Goal: Task Accomplishment & Management: Manage account settings

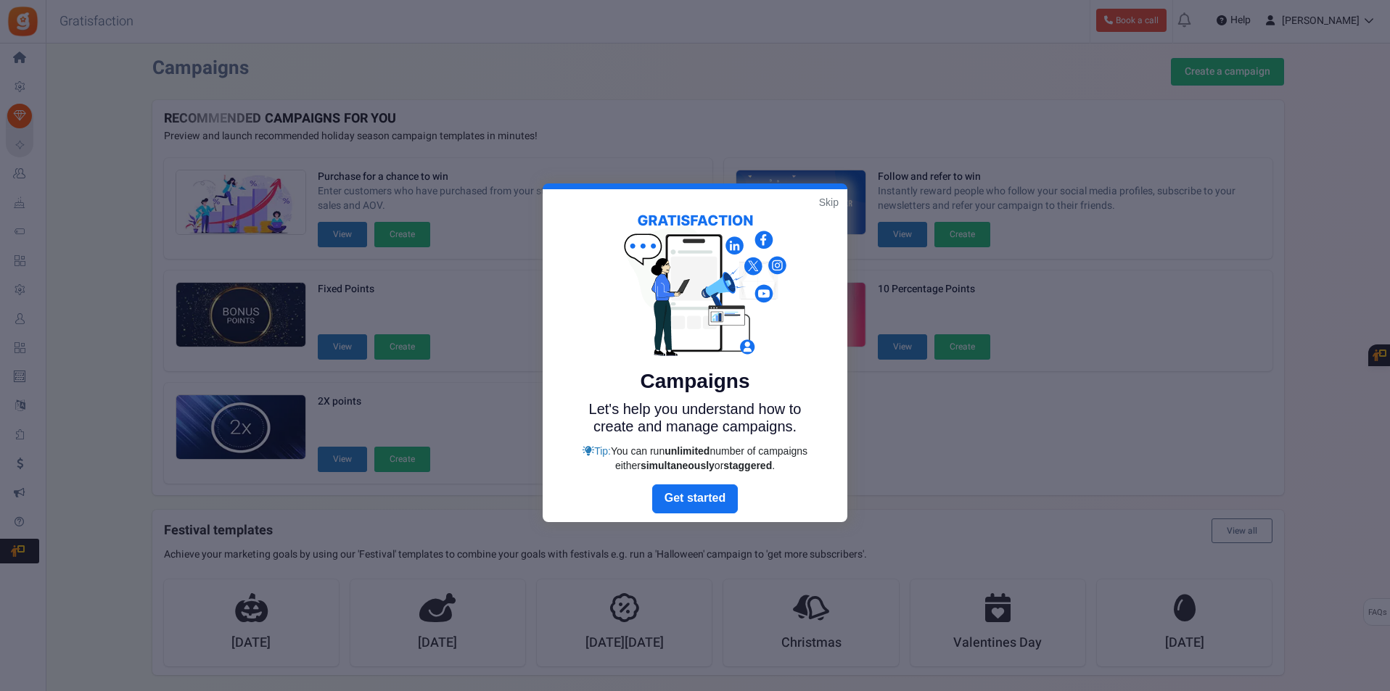
click at [829, 199] on link "Skip" at bounding box center [829, 202] width 20 height 15
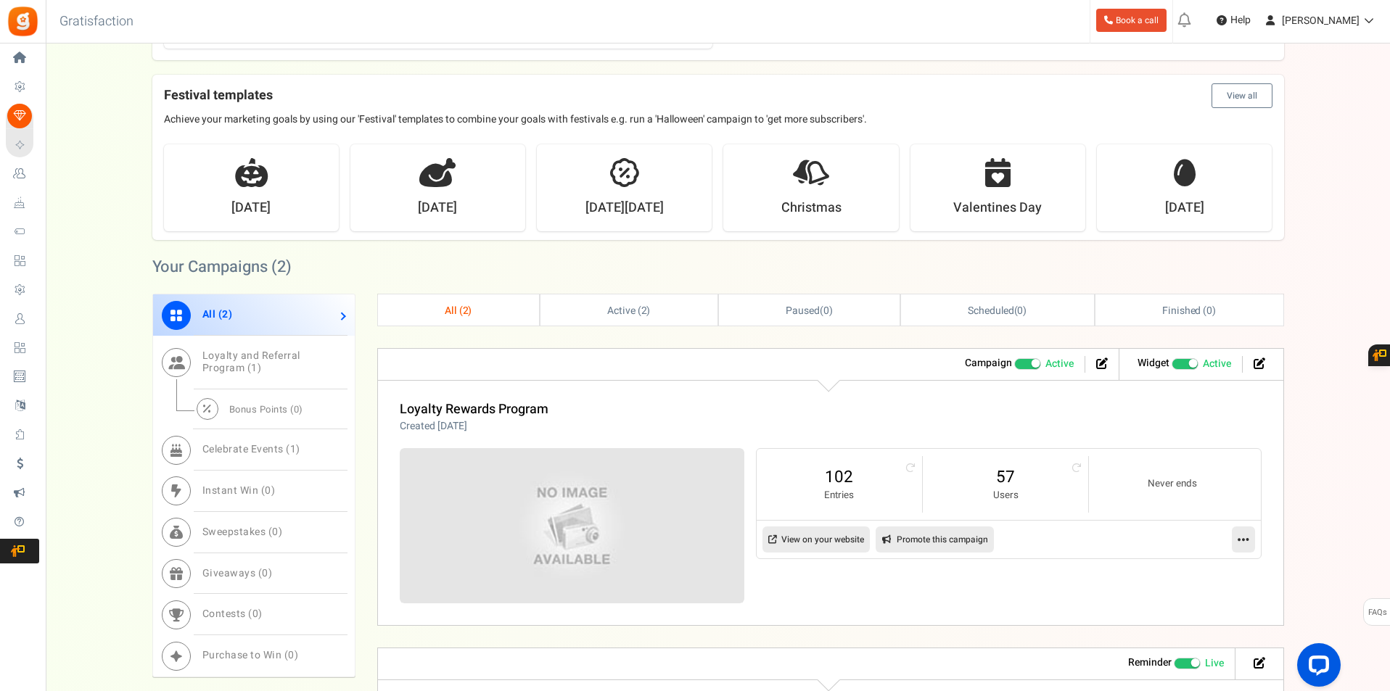
scroll to position [508, 0]
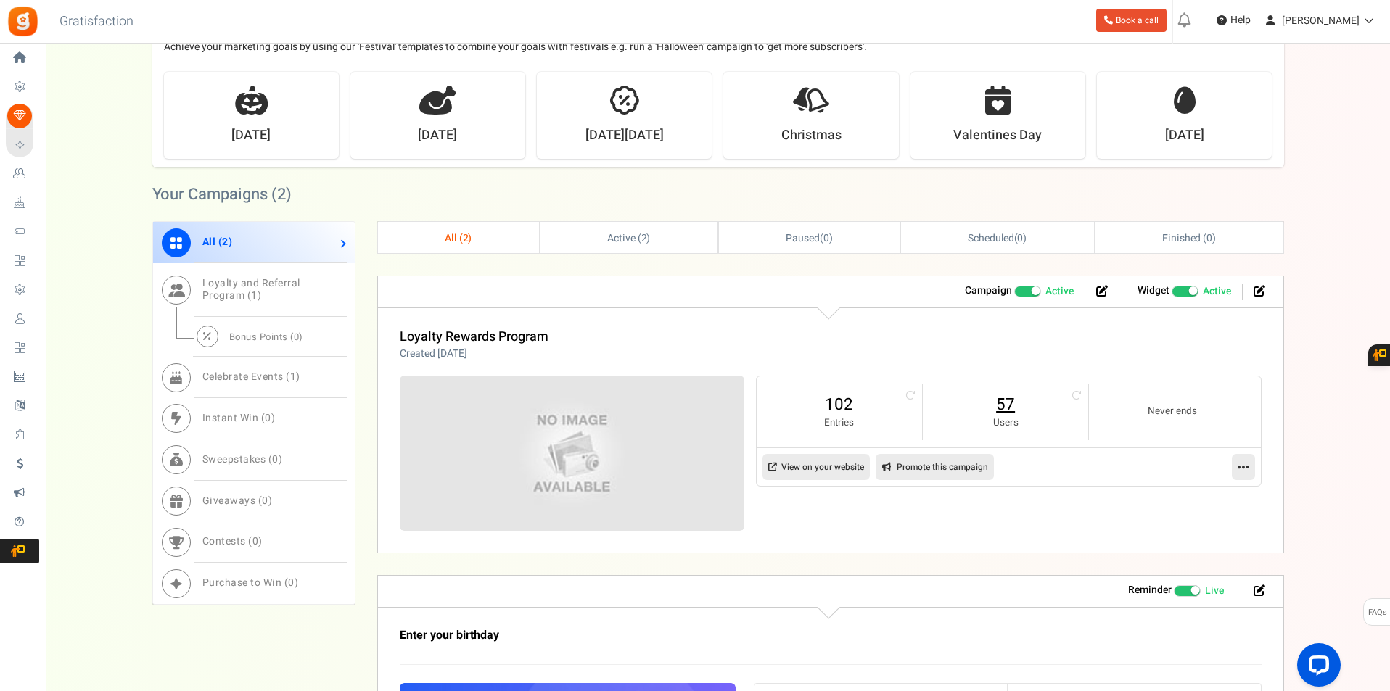
click at [1005, 406] on link "57" at bounding box center [1005, 404] width 136 height 23
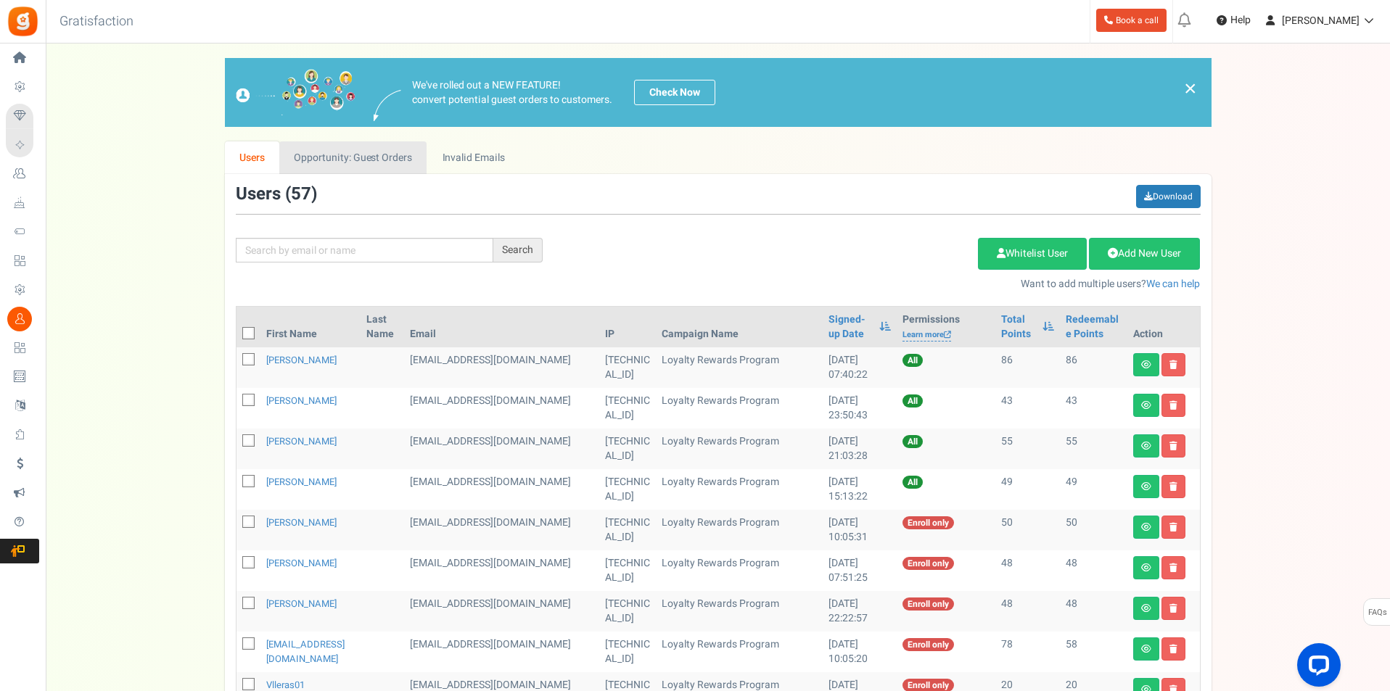
click at [366, 160] on link "Opportunity: Guest Orders" at bounding box center [352, 157] width 147 height 33
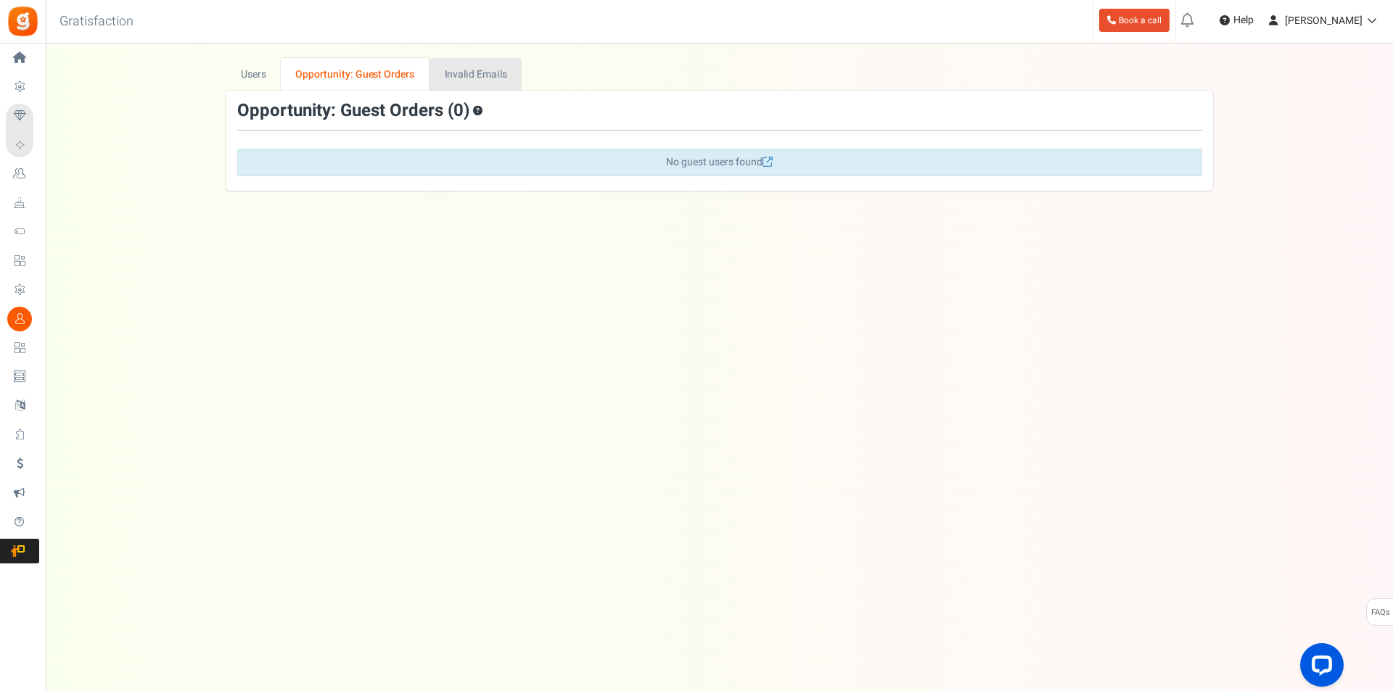
click at [456, 73] on link "Invalid Emails" at bounding box center [475, 74] width 92 height 33
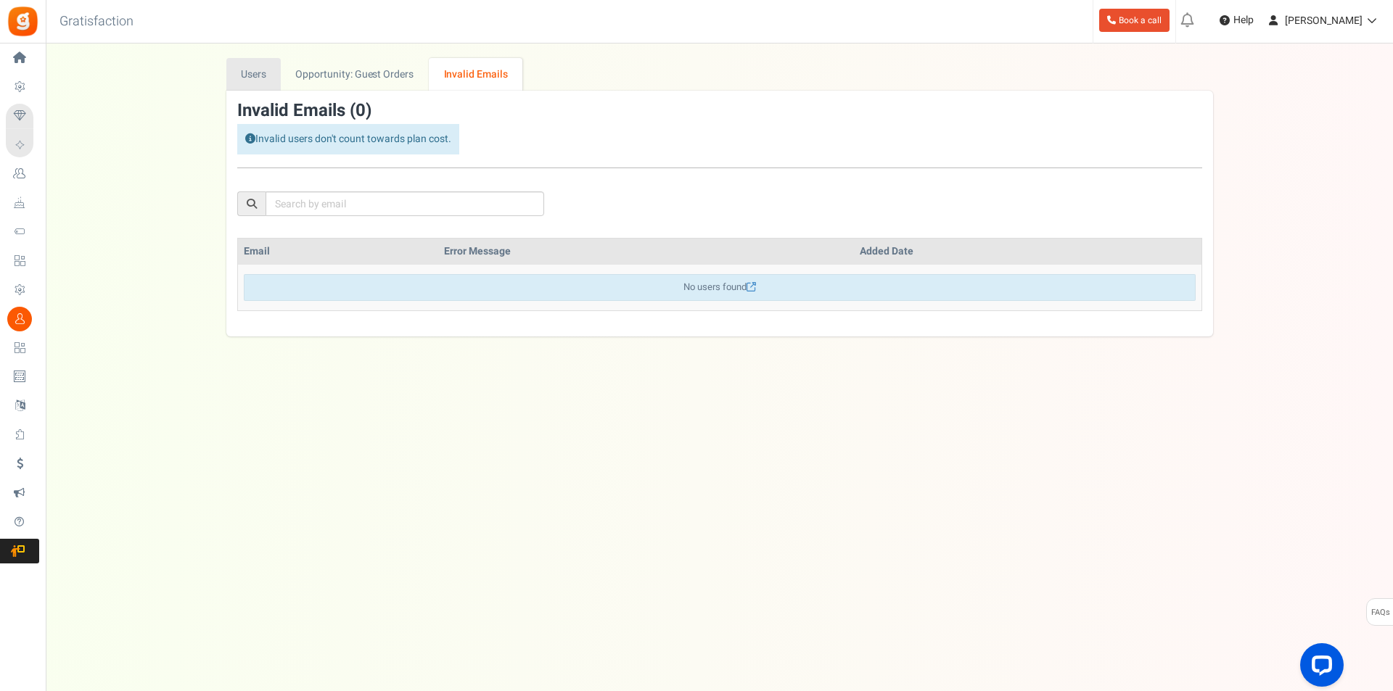
click at [252, 70] on link "Users" at bounding box center [253, 74] width 55 height 33
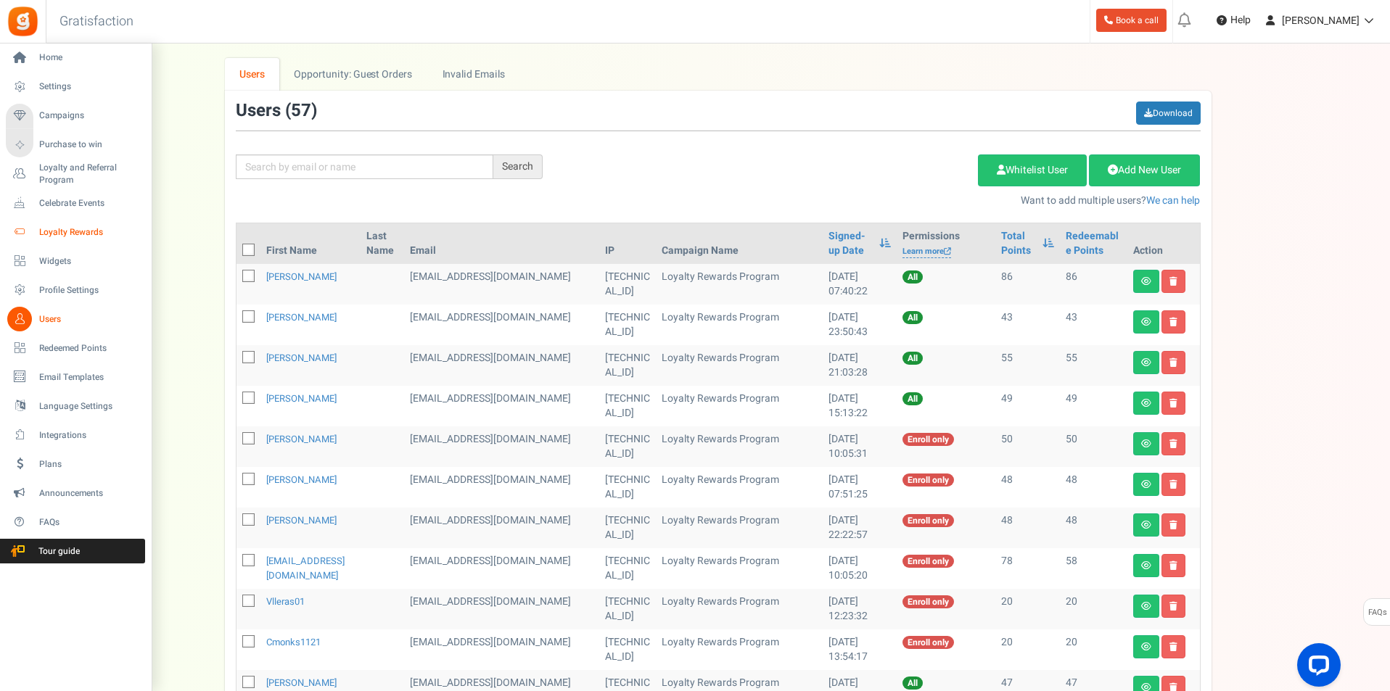
click at [76, 229] on span "Loyalty Rewards" at bounding box center [90, 232] width 102 height 12
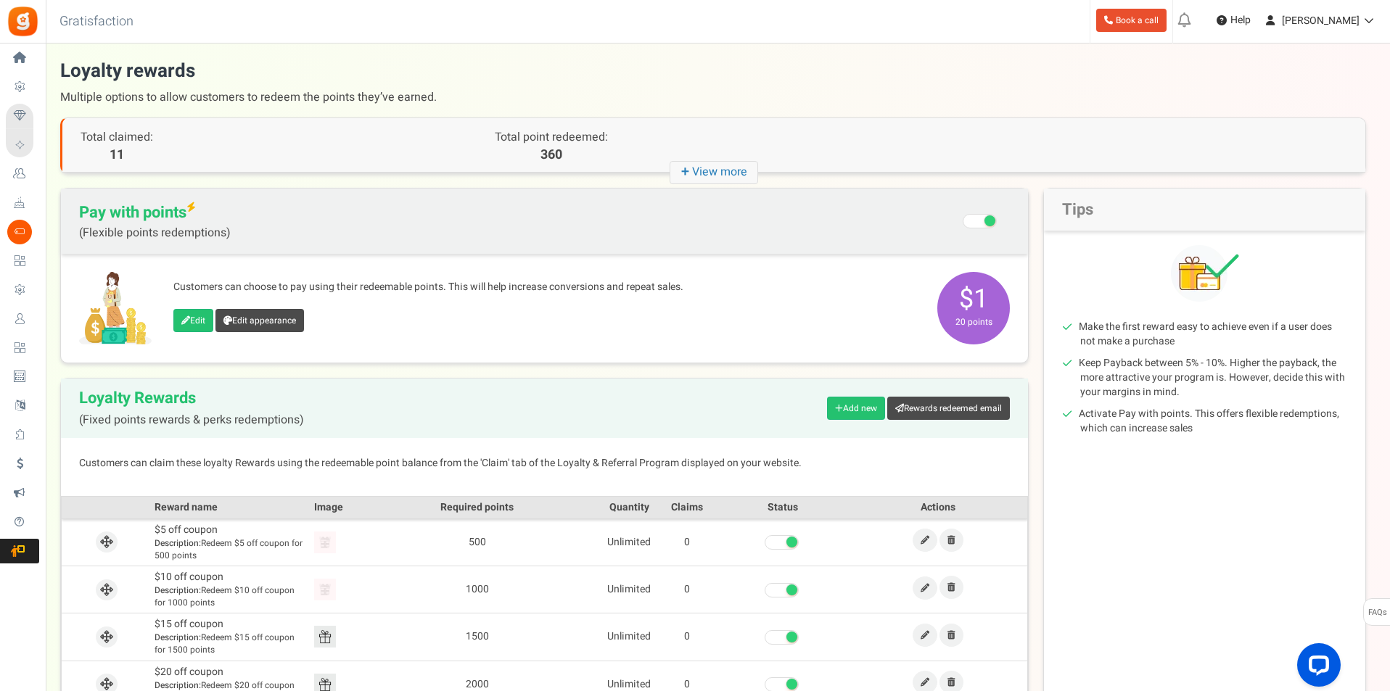
click at [719, 177] on icon "+ View more" at bounding box center [714, 172] width 89 height 23
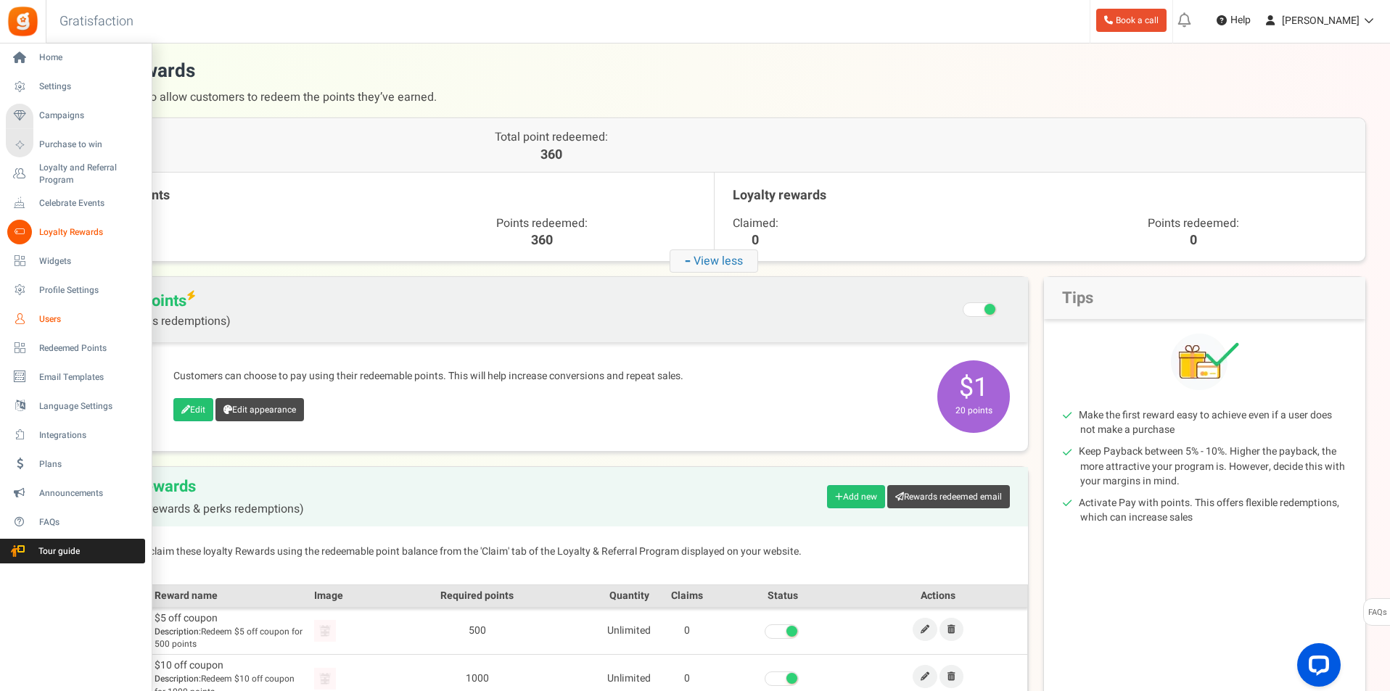
click at [49, 320] on span "Users" at bounding box center [90, 319] width 102 height 12
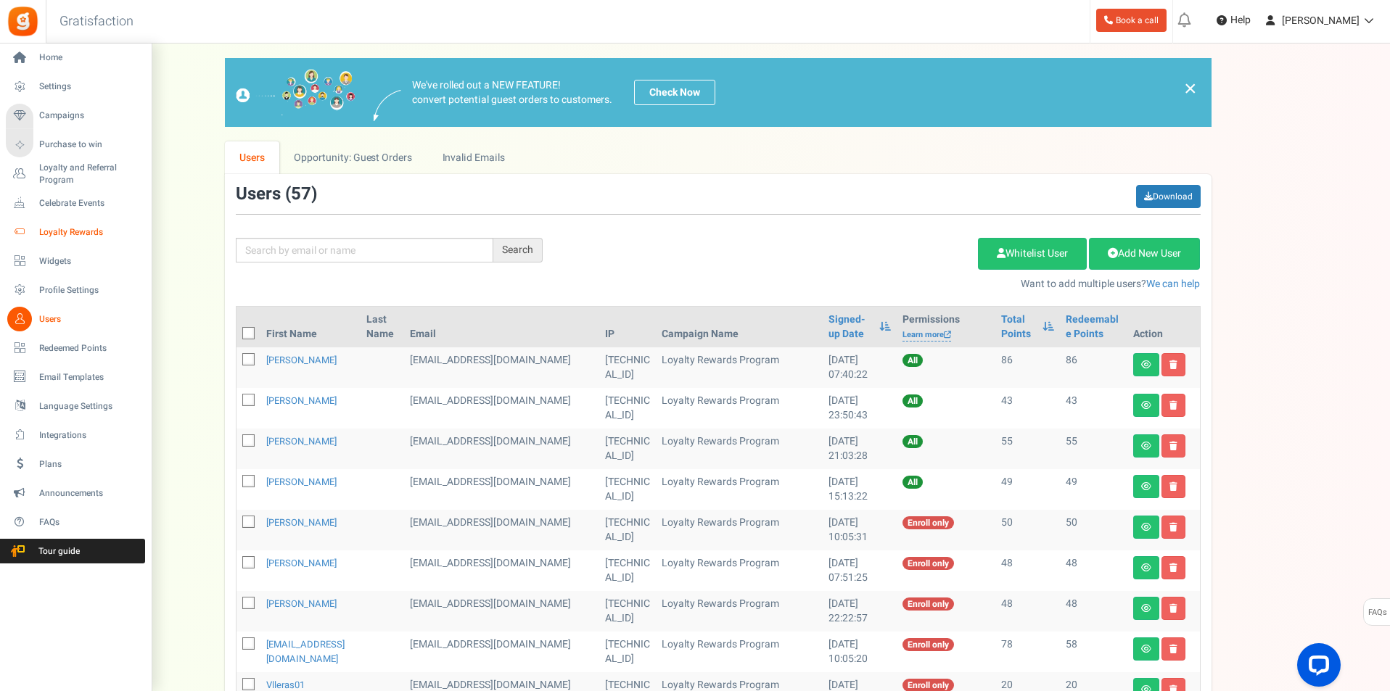
click at [73, 228] on span "Loyalty Rewards" at bounding box center [90, 232] width 102 height 12
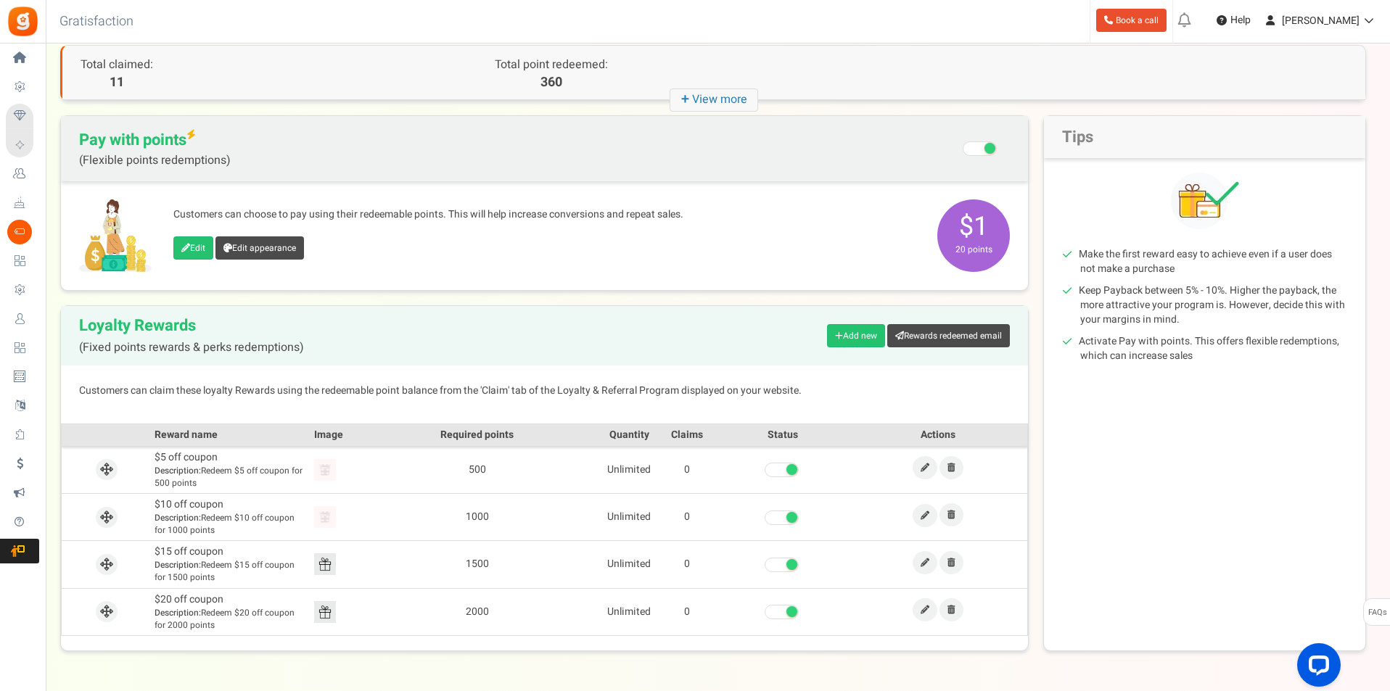
scroll to position [120, 0]
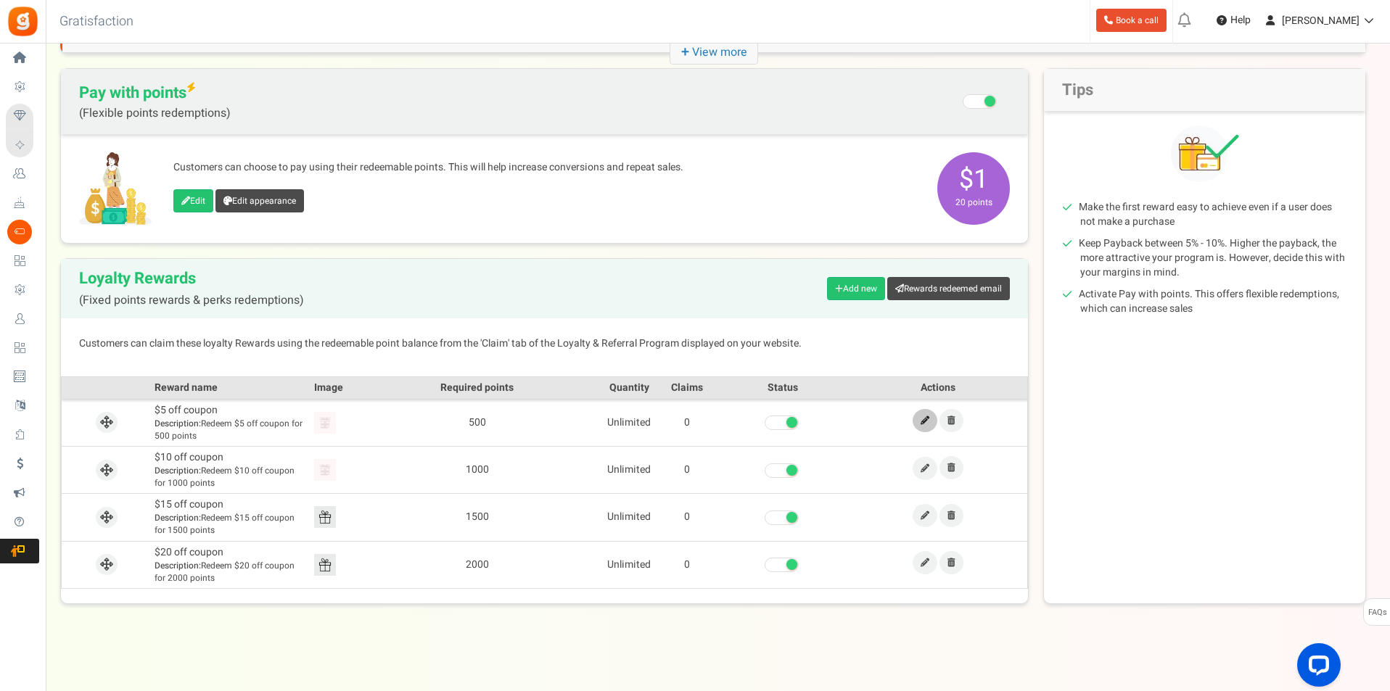
click at [928, 418] on icon at bounding box center [925, 420] width 9 height 9
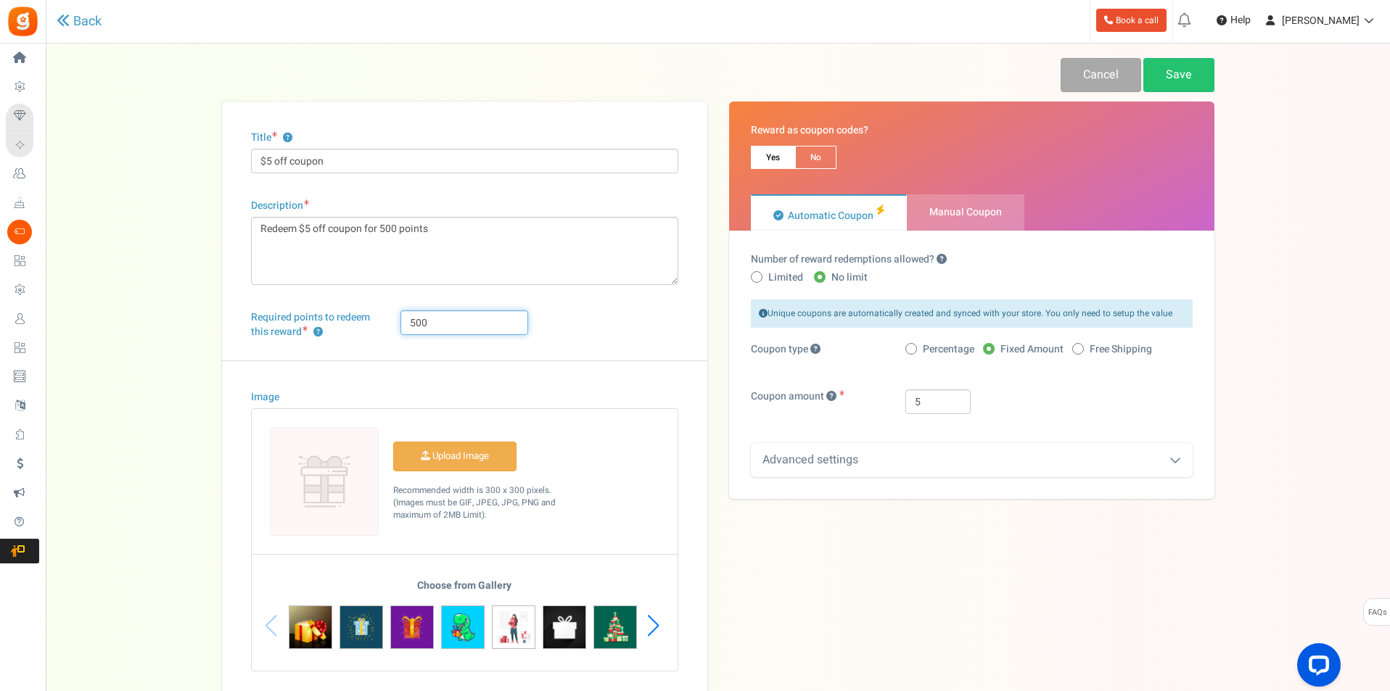
drag, startPoint x: 413, startPoint y: 321, endPoint x: 403, endPoint y: 321, distance: 9.4
click at [403, 321] on input "500" at bounding box center [464, 322] width 128 height 25
type input "100"
click at [382, 228] on textarea "Redeem $5 off coupon for 500 points" at bounding box center [464, 251] width 427 height 68
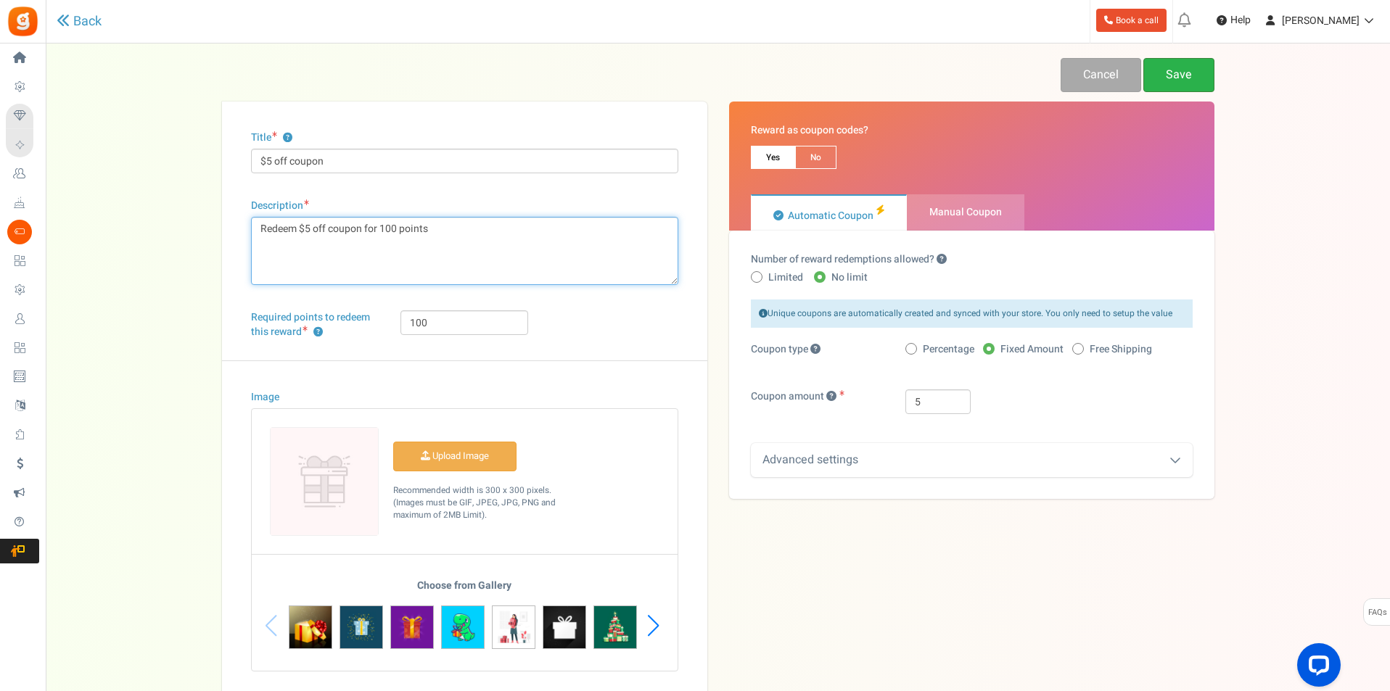
type textarea "Redeem $5 off coupon for 100 points"
click at [1176, 67] on link "Save" at bounding box center [1178, 75] width 71 height 34
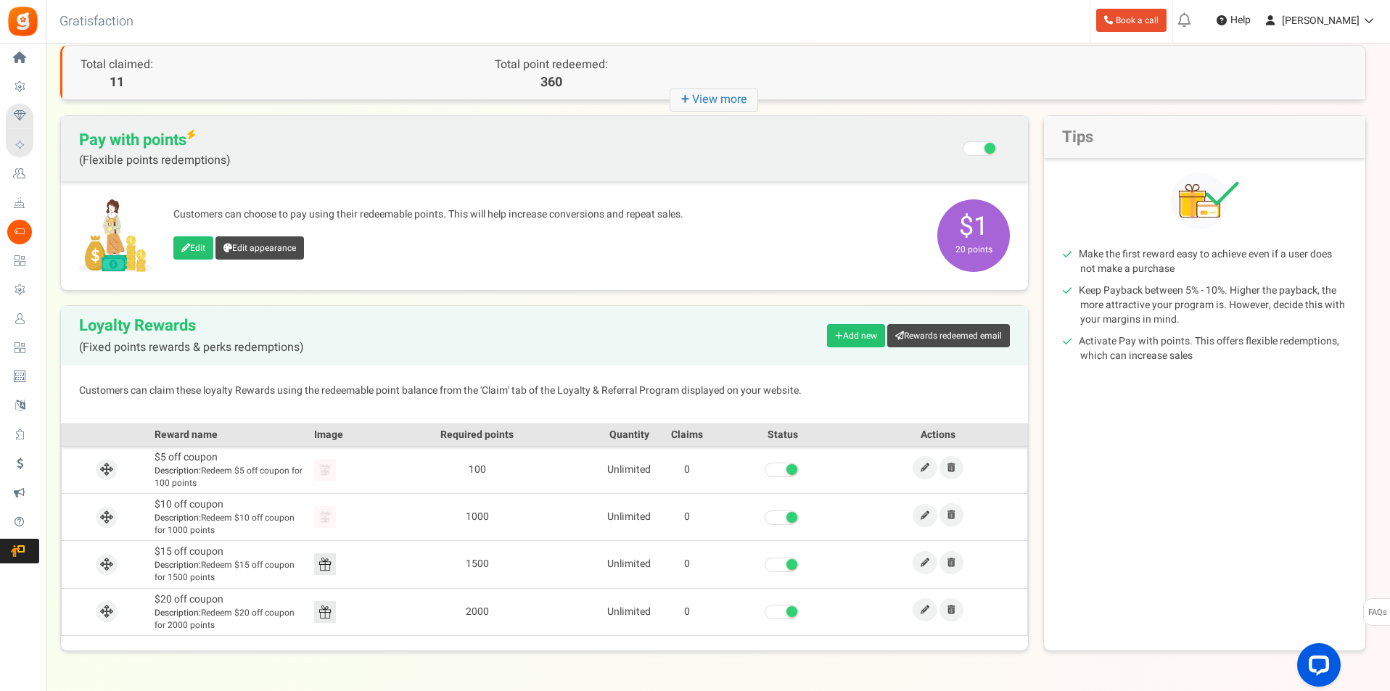
scroll to position [120, 0]
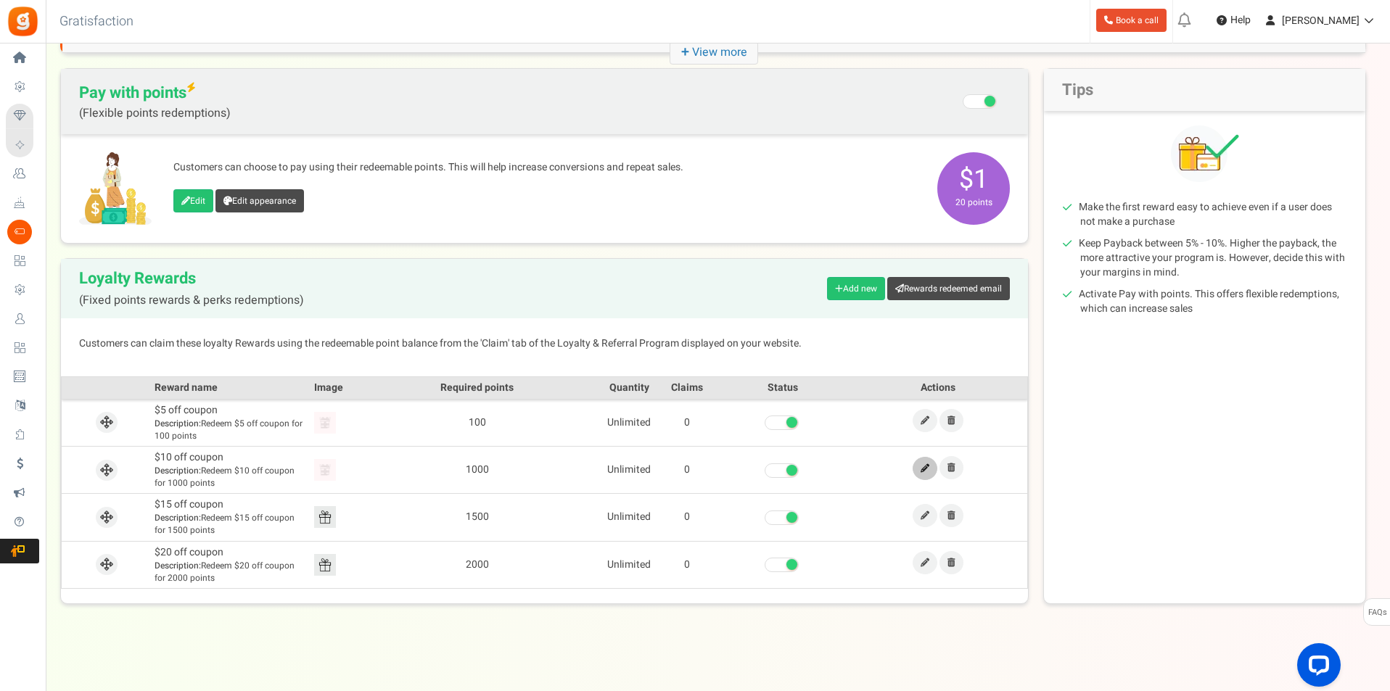
click at [928, 472] on icon at bounding box center [925, 468] width 9 height 9
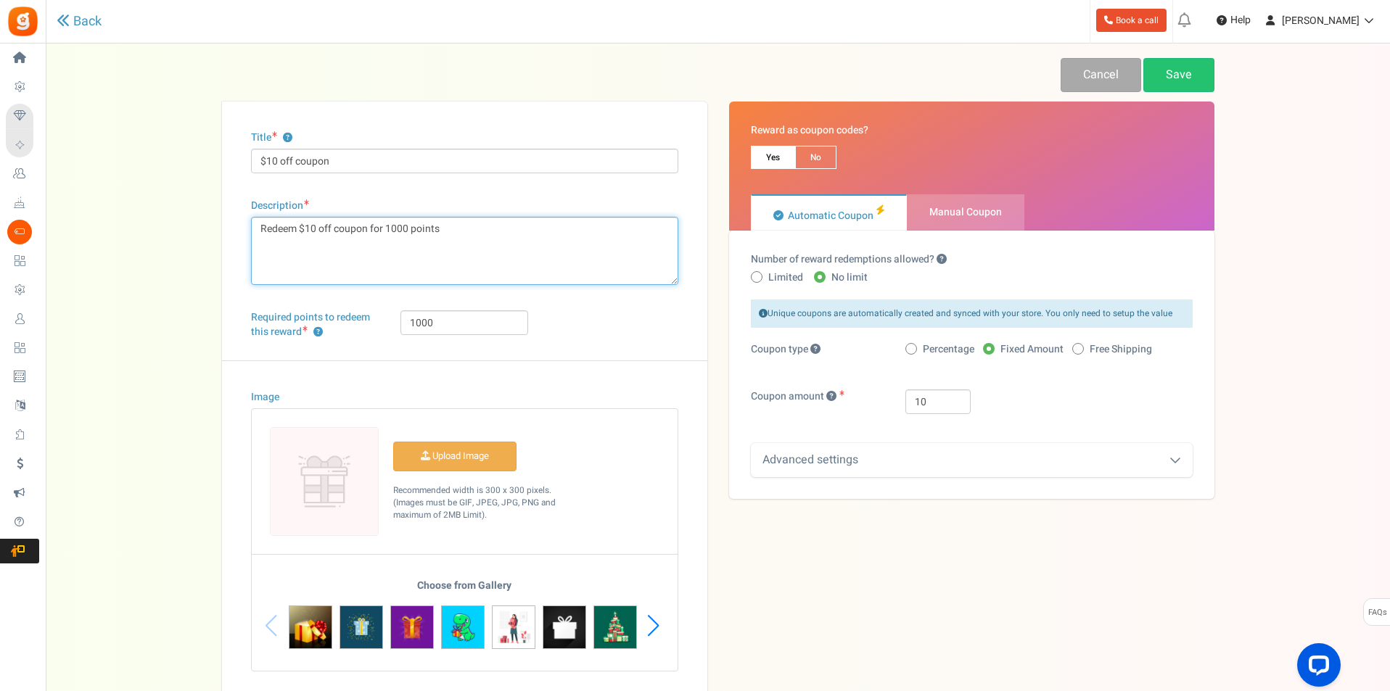
drag, startPoint x: 398, startPoint y: 228, endPoint x: 387, endPoint y: 228, distance: 10.2
click at [387, 228] on textarea "Redeem $10 off coupon for 1000 points" at bounding box center [464, 251] width 427 height 68
type textarea "Redeem $10 off coupon for 200 points"
drag, startPoint x: 421, startPoint y: 318, endPoint x: 397, endPoint y: 318, distance: 23.9
click at [397, 318] on div "1000" at bounding box center [464, 322] width 149 height 25
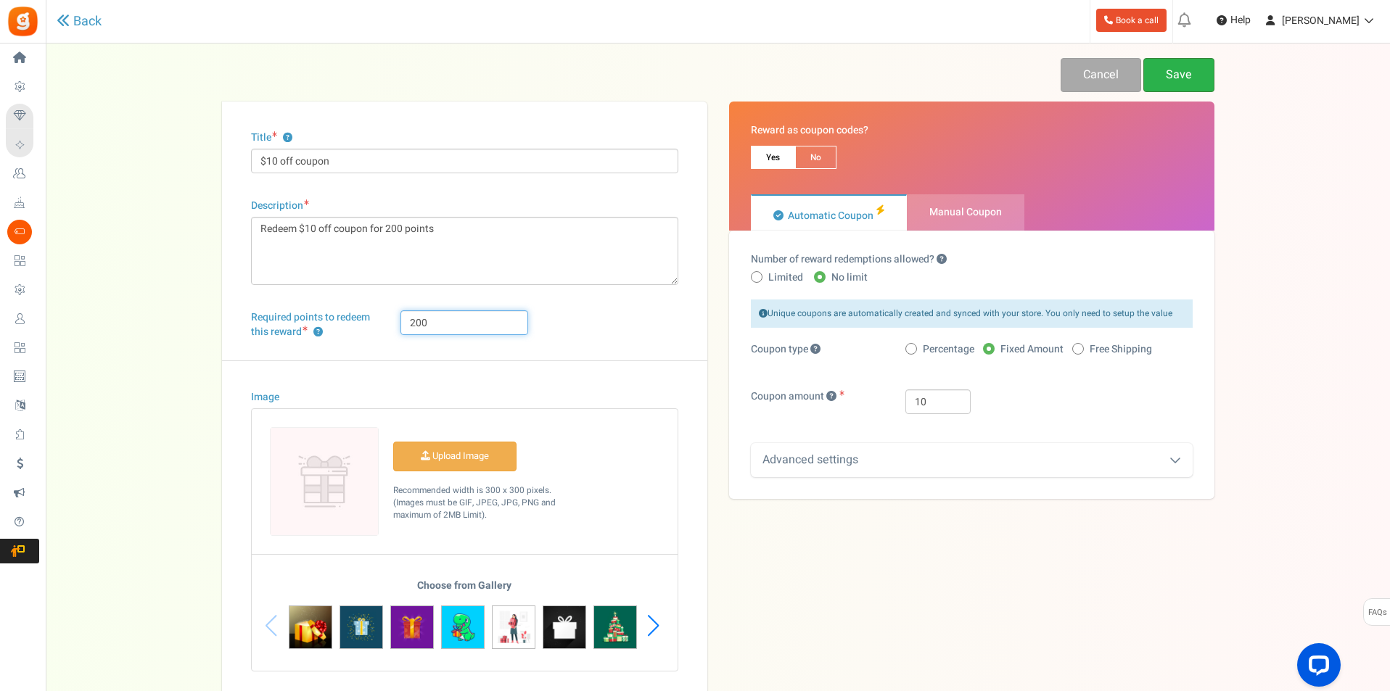
type input "200"
click at [1182, 73] on link "Save" at bounding box center [1178, 75] width 71 height 34
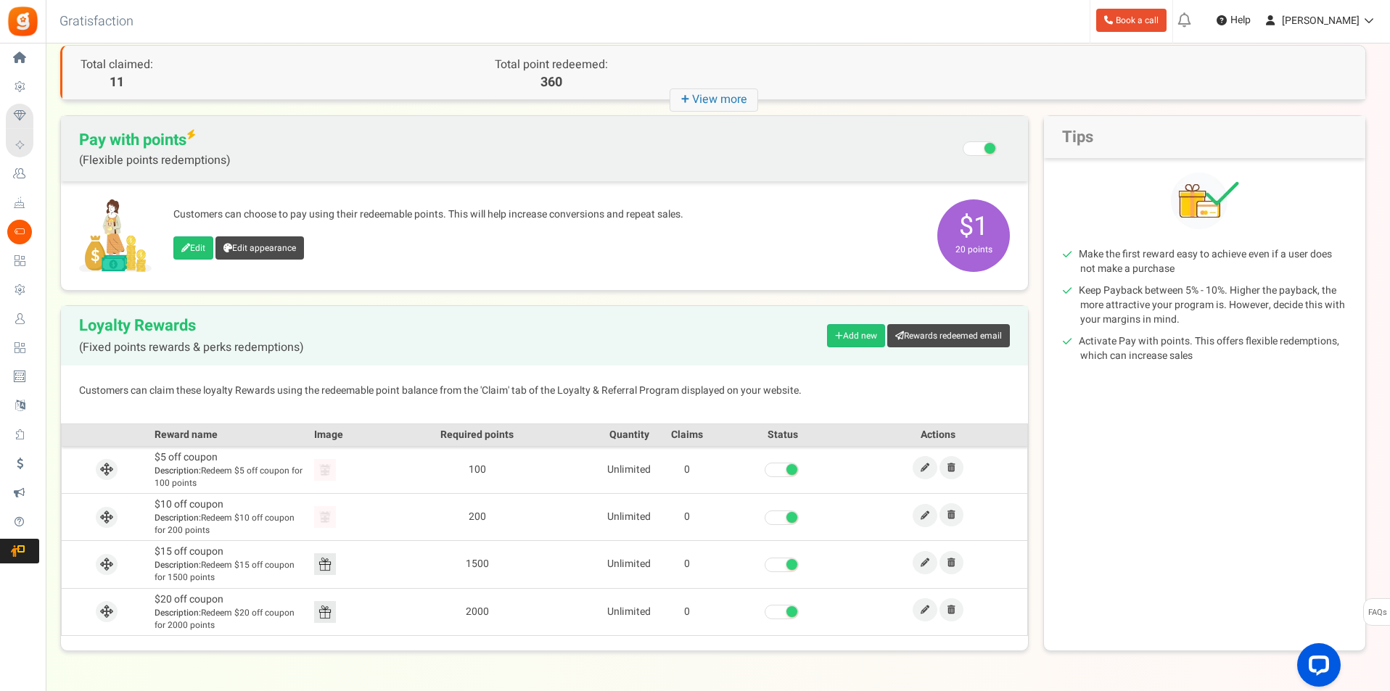
scroll to position [120, 0]
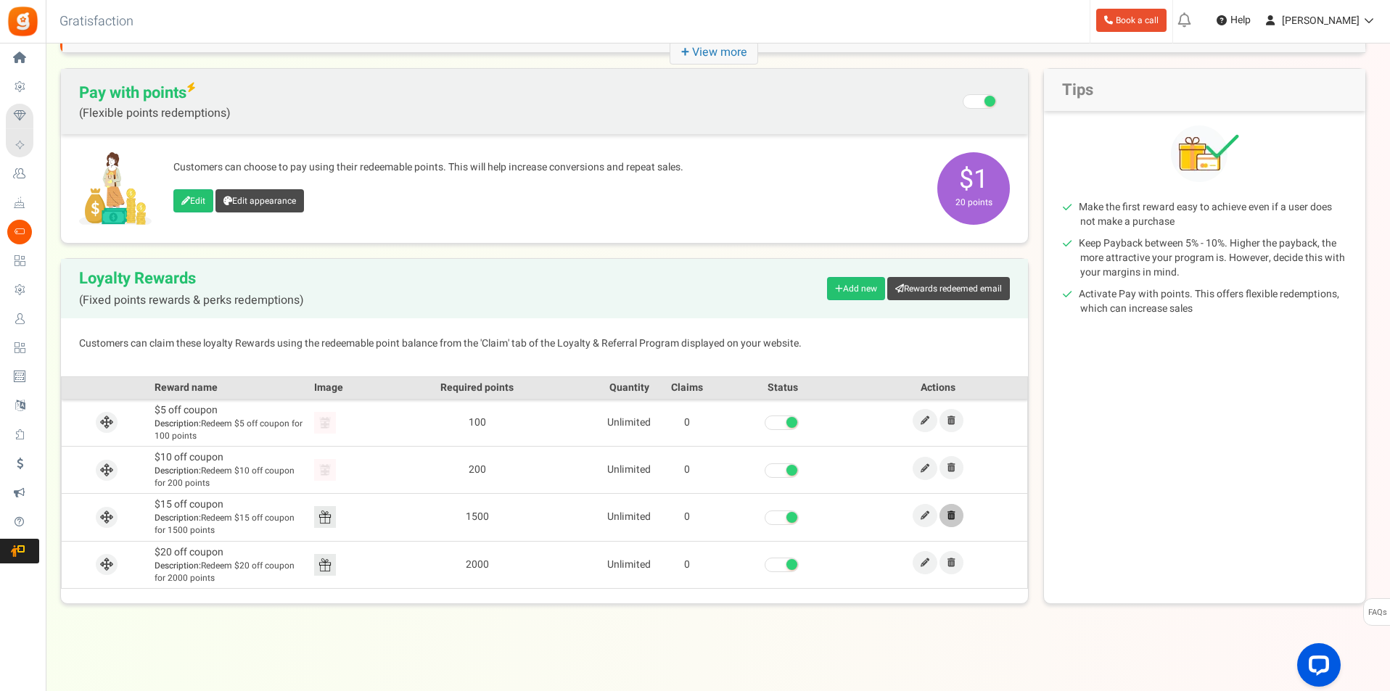
click at [950, 513] on icon at bounding box center [951, 515] width 8 height 9
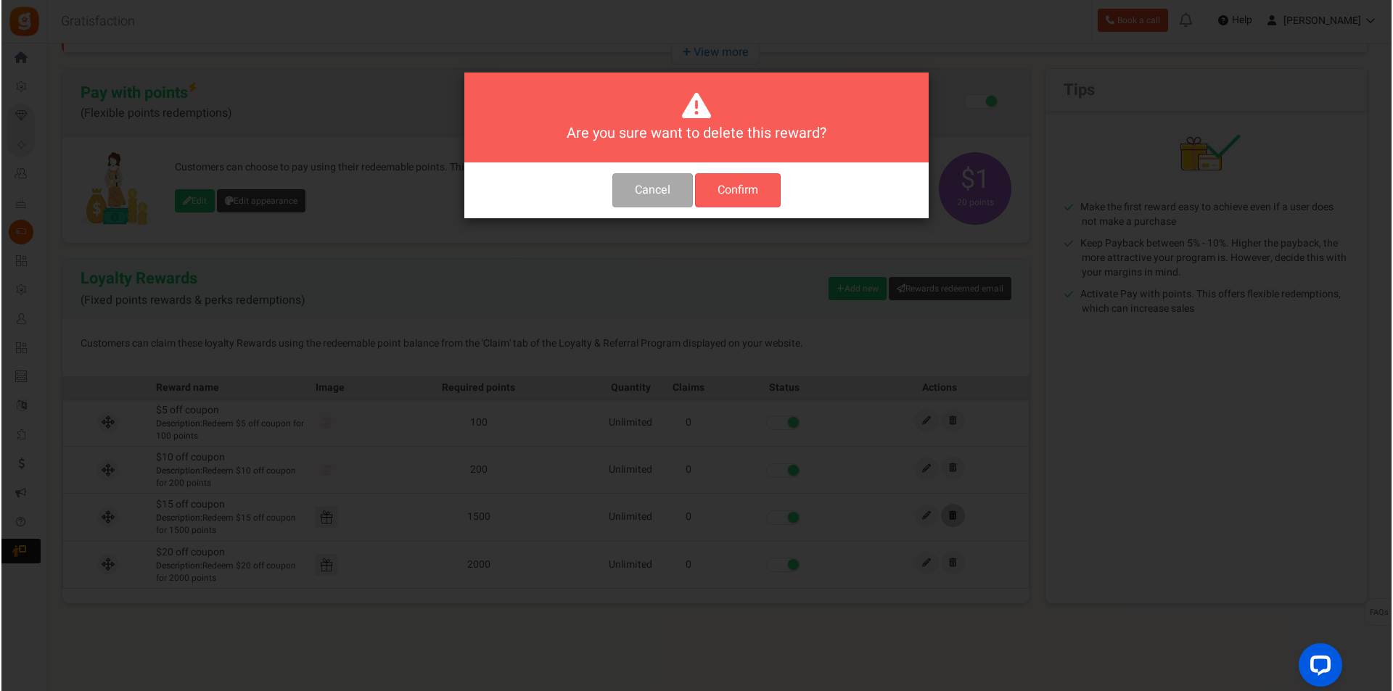
scroll to position [0, 0]
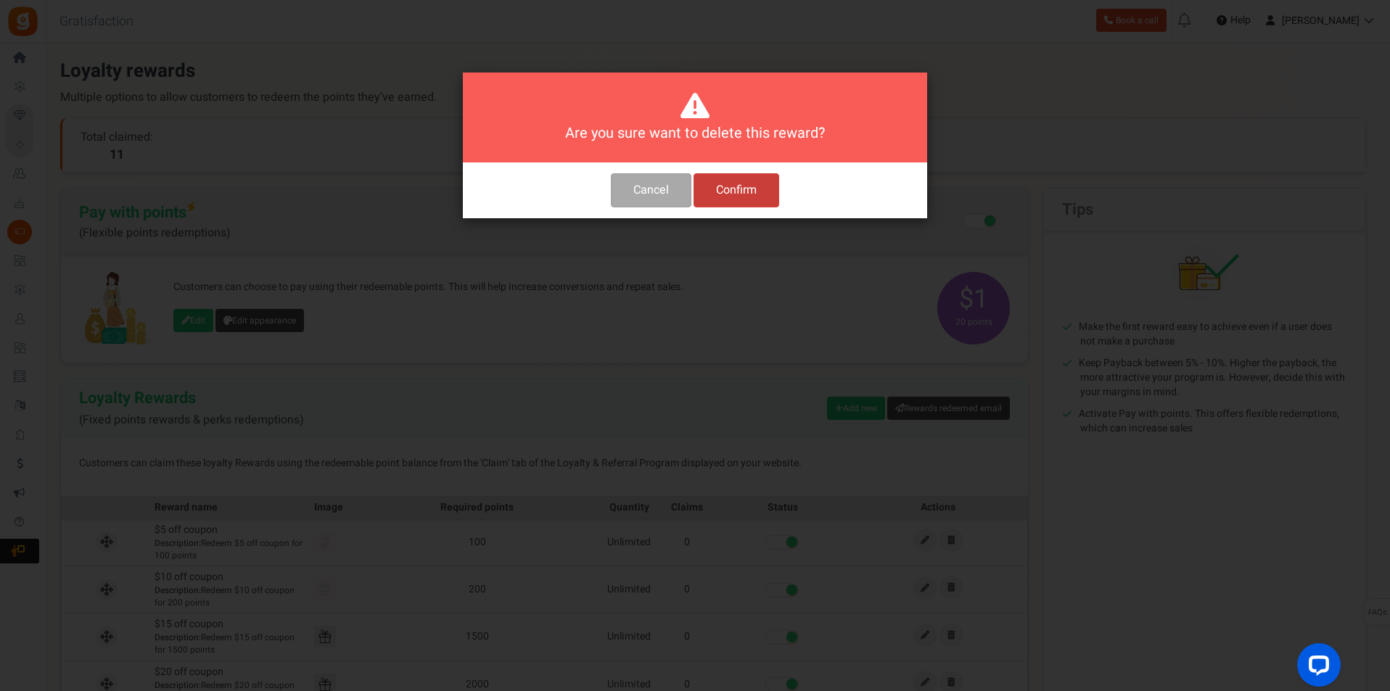
click at [746, 193] on button "Confirm" at bounding box center [737, 190] width 86 height 34
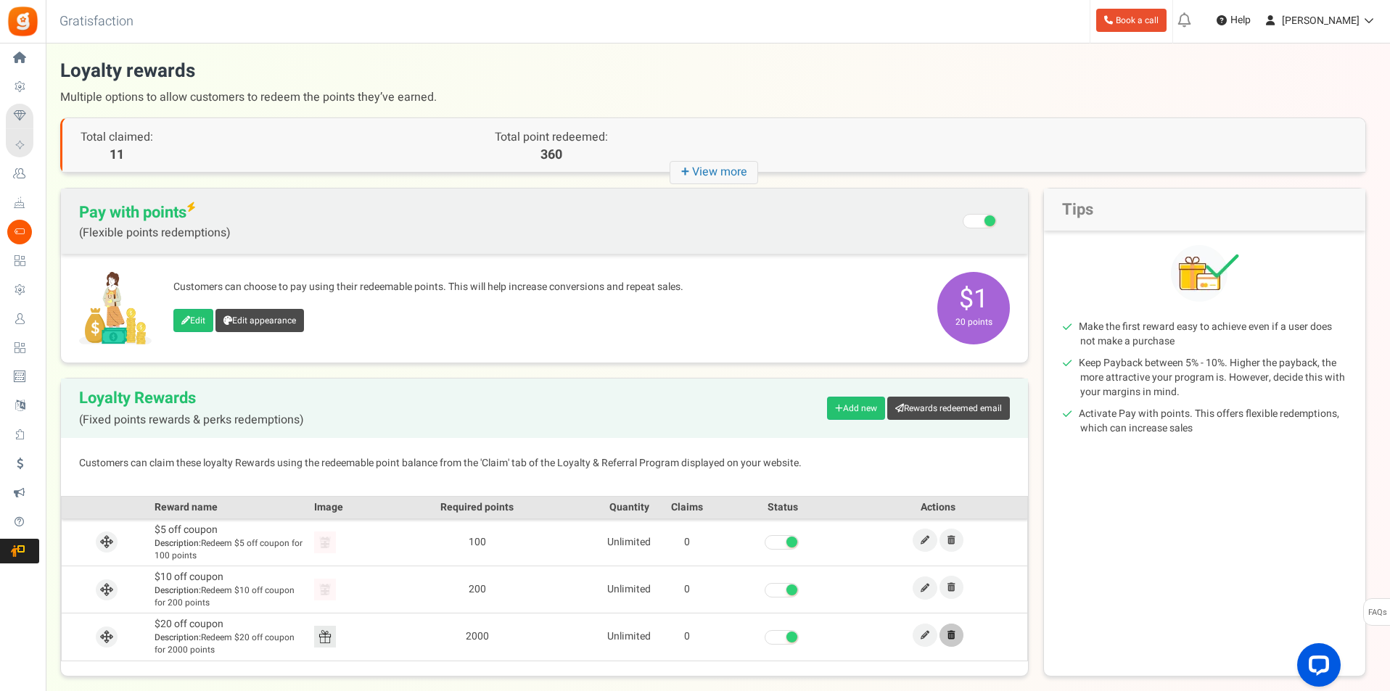
click at [948, 631] on icon at bounding box center [951, 635] width 8 height 9
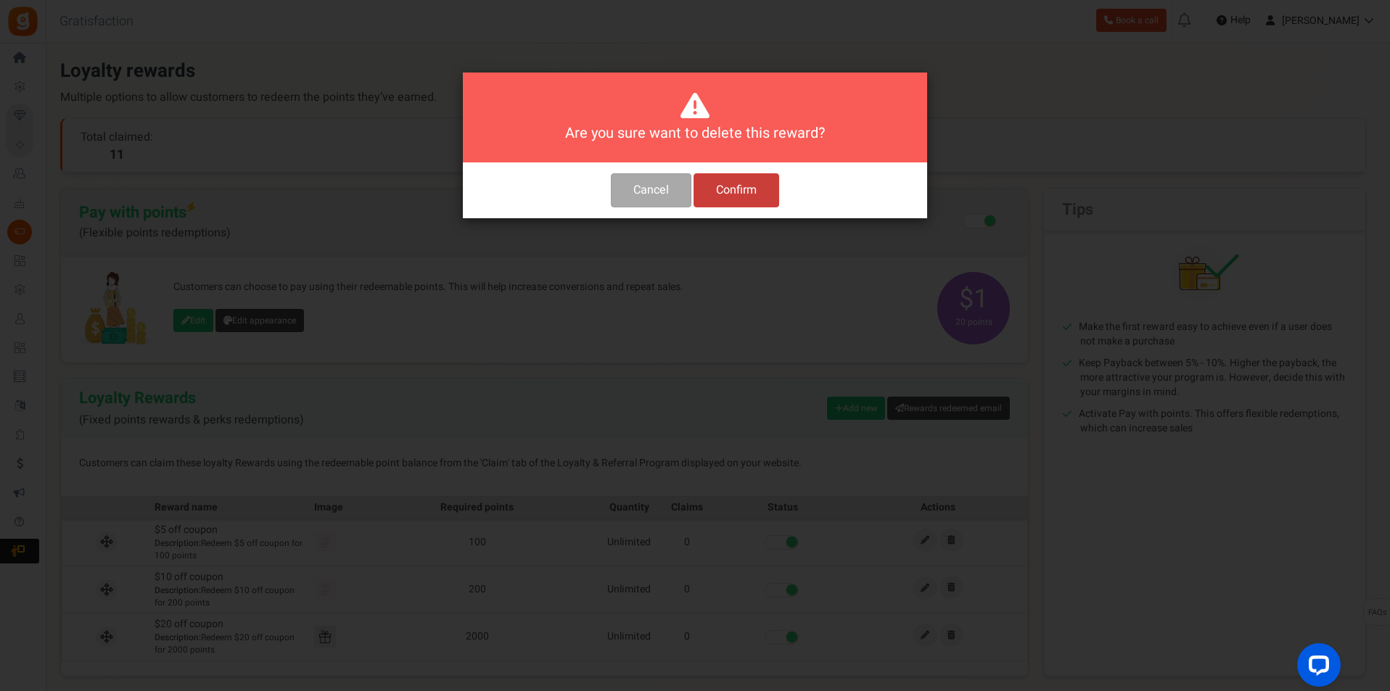
click at [731, 183] on button "Confirm" at bounding box center [737, 190] width 86 height 34
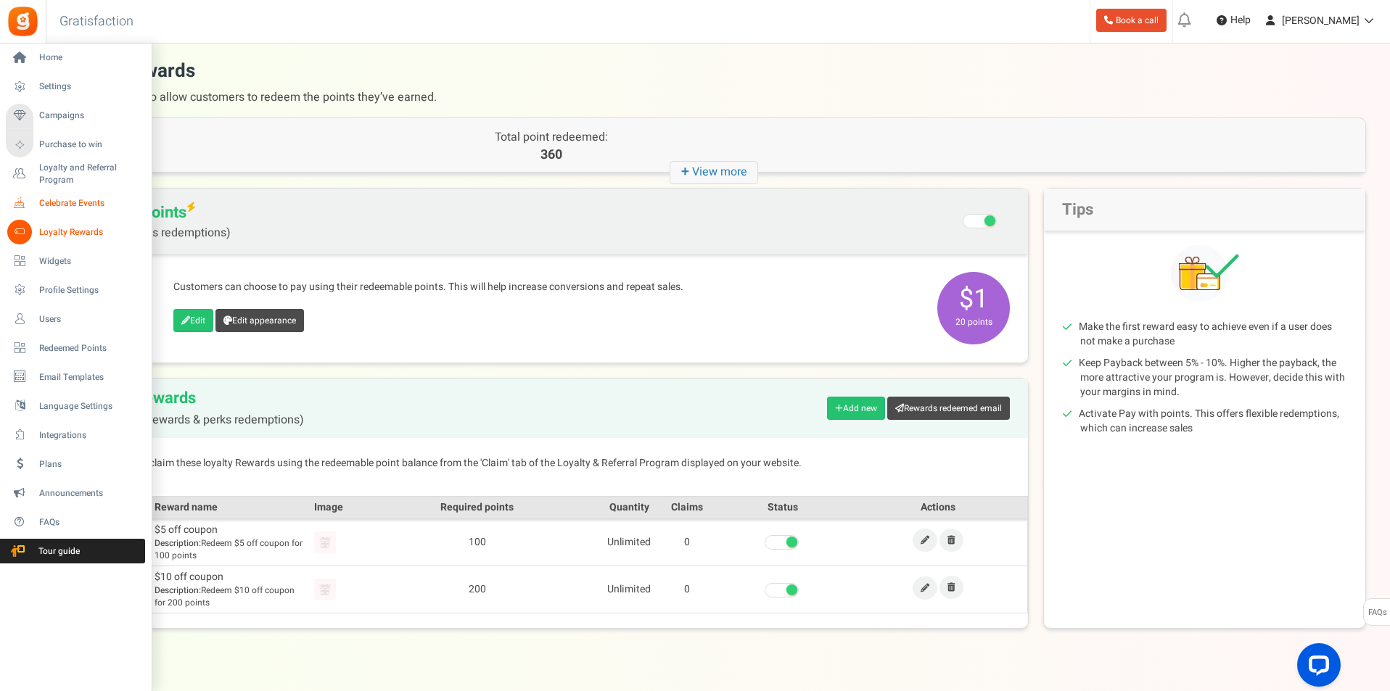
click at [56, 197] on span "Celebrate Events" at bounding box center [90, 203] width 102 height 12
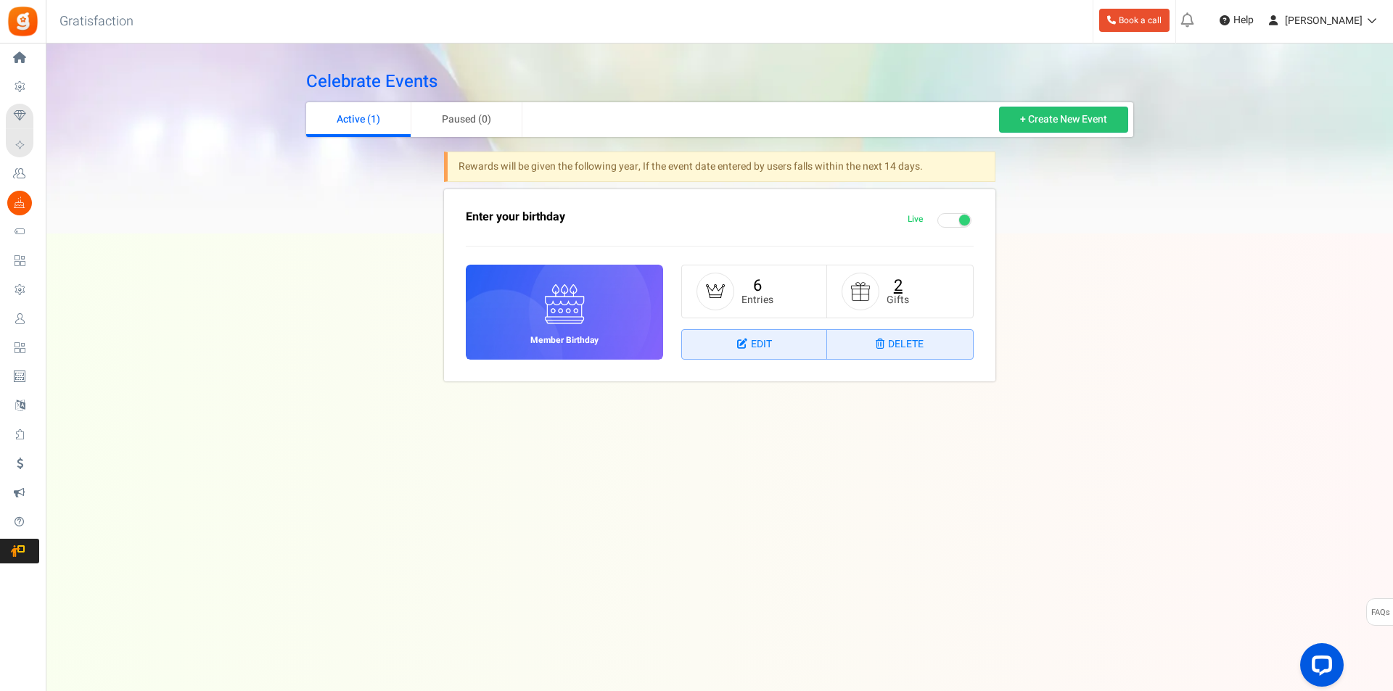
click at [901, 288] on link "2" at bounding box center [898, 285] width 9 height 23
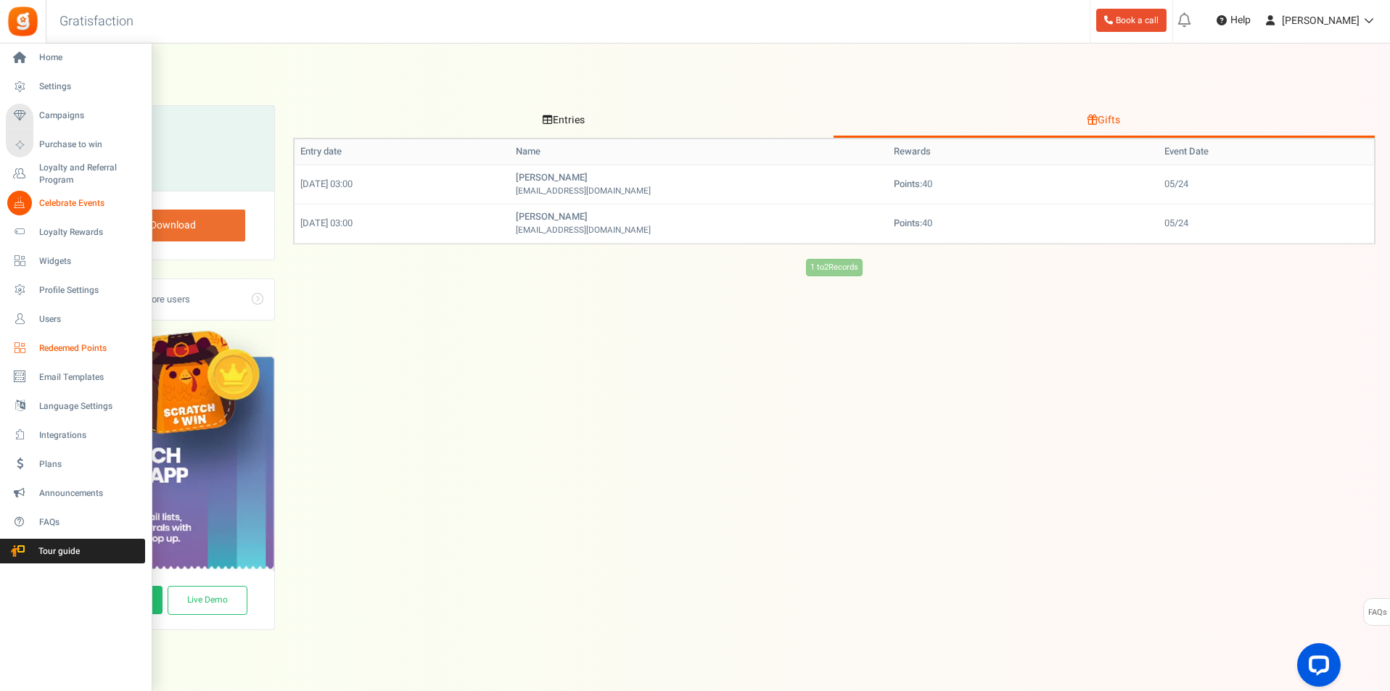
click at [66, 346] on span "Redeemed Points" at bounding box center [90, 348] width 102 height 12
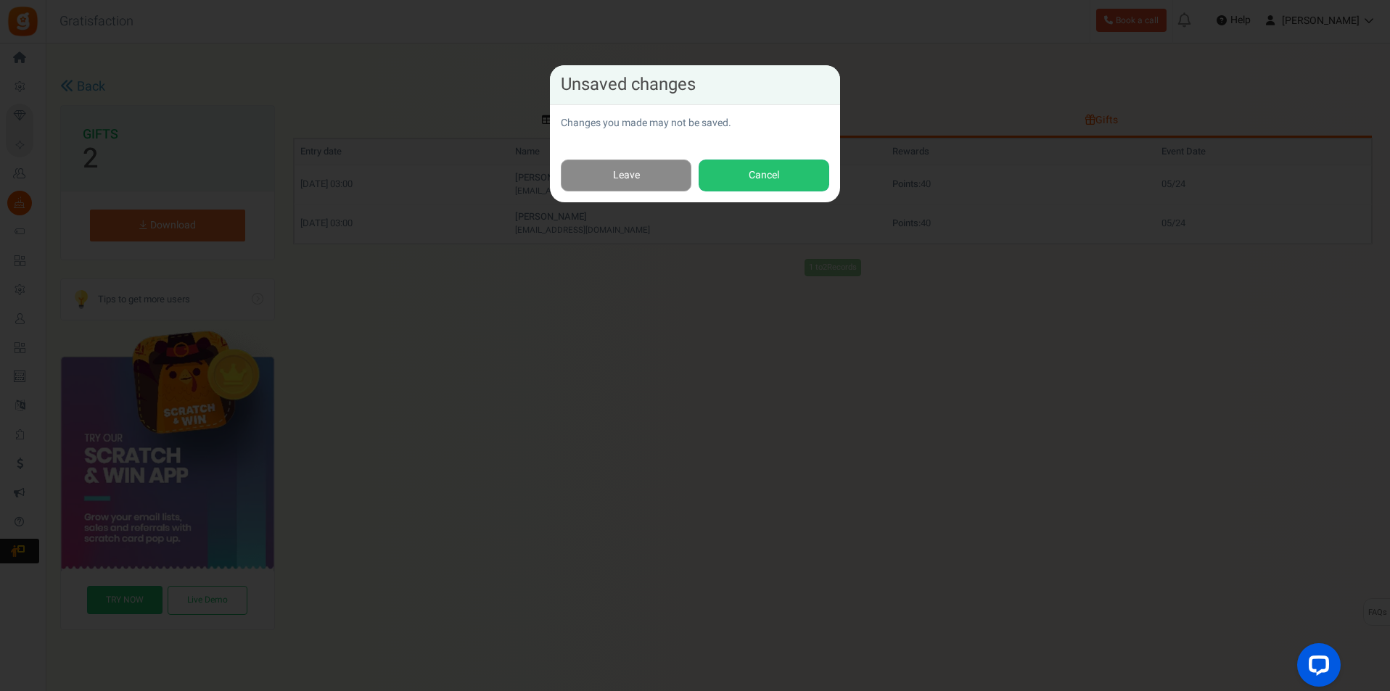
click at [646, 173] on link "Leave" at bounding box center [626, 176] width 131 height 33
